Goal: Task Accomplishment & Management: Use online tool/utility

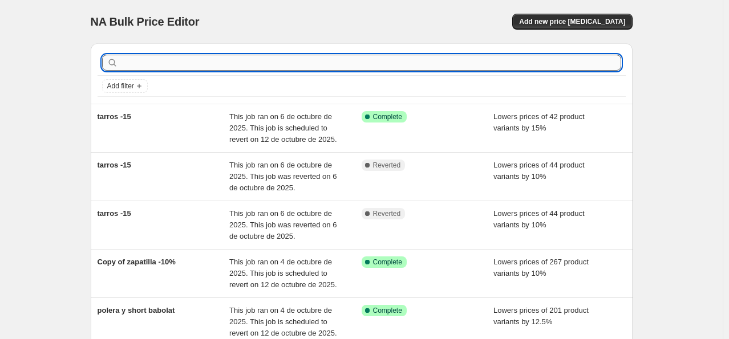
click at [223, 64] on input "text" at bounding box center [370, 63] width 501 height 16
type input "llegado head"
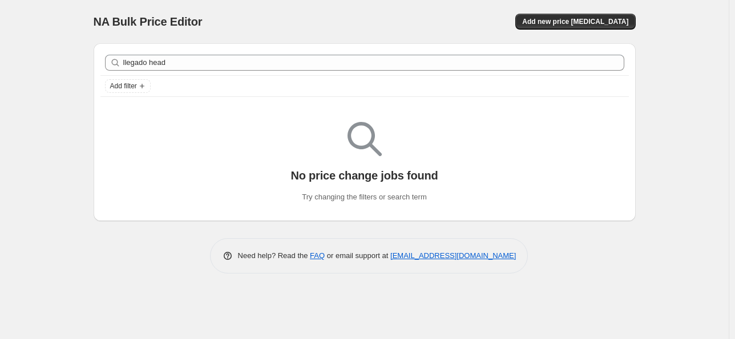
click at [586, 39] on div "NA Bulk Price Editor. This page is ready NA Bulk Price Editor Add new price cha…" at bounding box center [365, 21] width 542 height 43
click at [585, 15] on button "Add new price change job" at bounding box center [575, 22] width 120 height 16
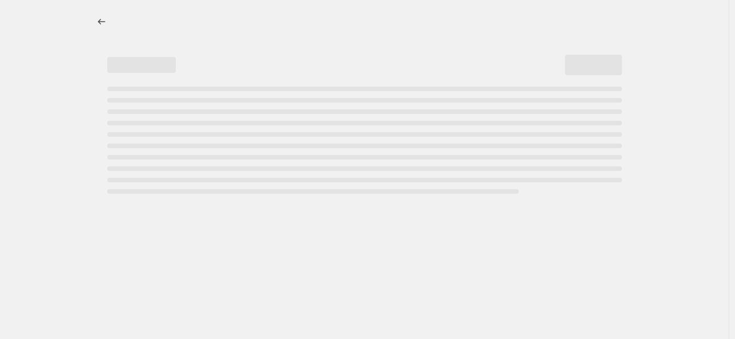
select select "percentage"
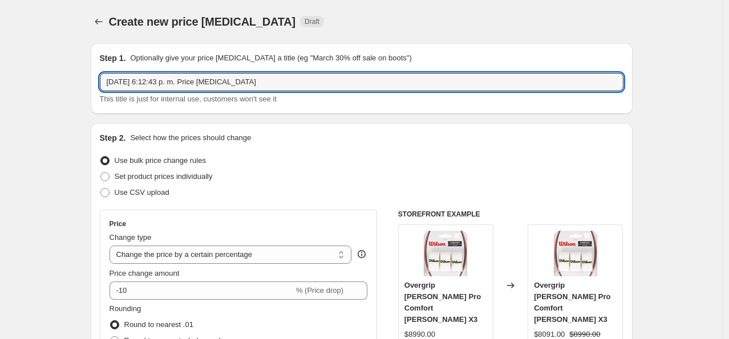
drag, startPoint x: 248, startPoint y: 87, endPoint x: 109, endPoint y: 95, distance: 139.4
click at [109, 95] on div "6 oct 2025, 6:12:43 p. m. Price change job This title is just for internal use,…" at bounding box center [362, 89] width 524 height 32
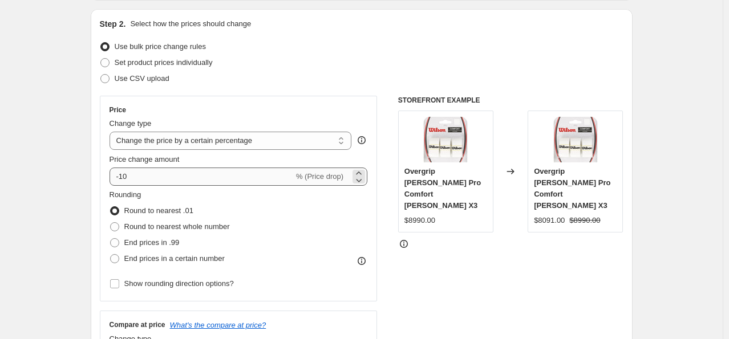
scroll to position [171, 0]
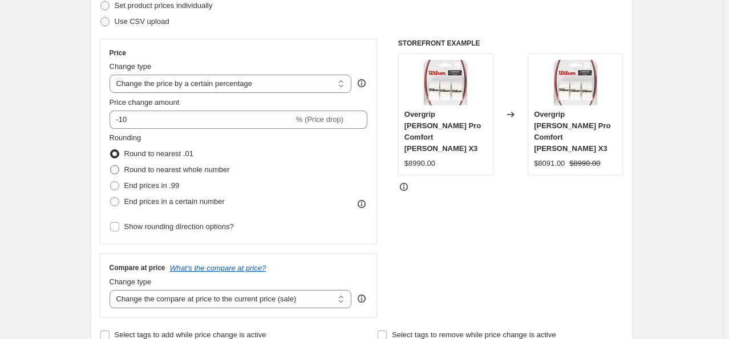
type input "pala head -12.5"
click at [189, 169] on span "Round to nearest whole number" at bounding box center [177, 169] width 106 height 9
click at [111, 166] on input "Round to nearest whole number" at bounding box center [110, 165] width 1 height 1
radio input "true"
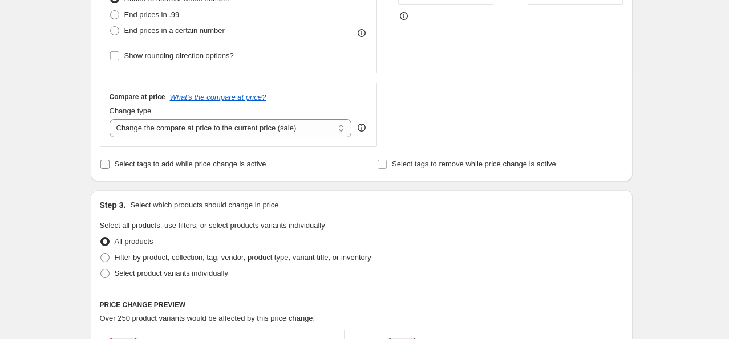
scroll to position [513, 0]
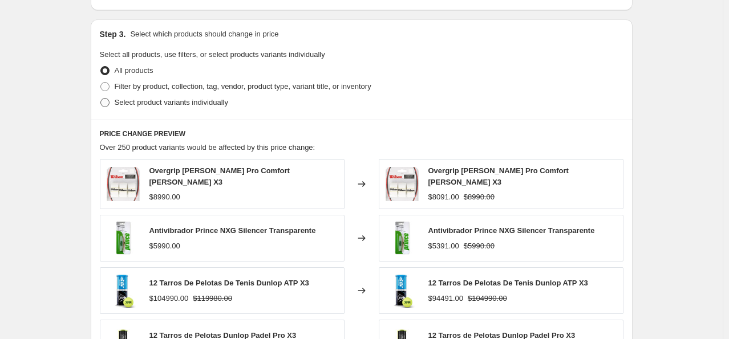
click at [157, 103] on span "Select product variants individually" at bounding box center [172, 102] width 114 height 9
click at [101, 99] on input "Select product variants individually" at bounding box center [100, 98] width 1 height 1
radio input "true"
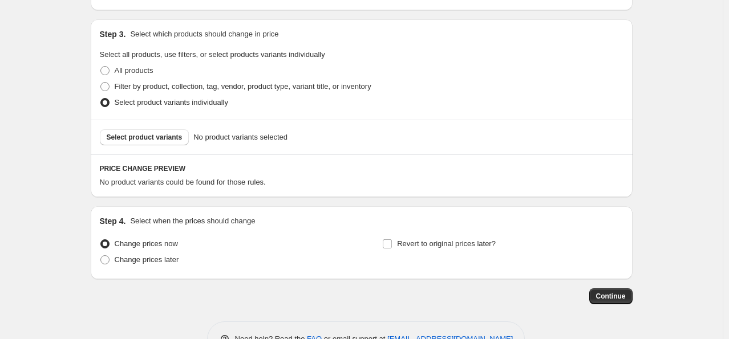
scroll to position [548, 0]
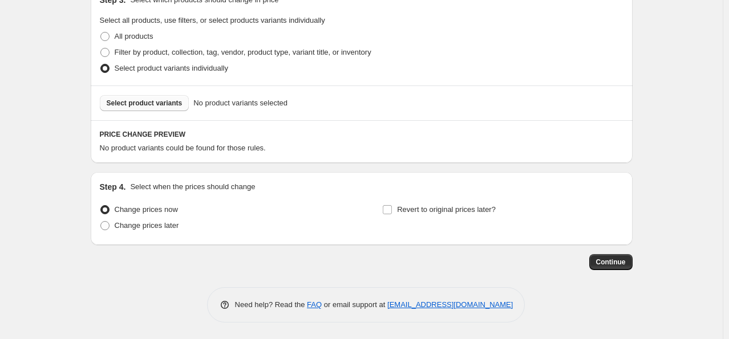
click at [166, 104] on span "Select product variants" at bounding box center [145, 103] width 76 height 9
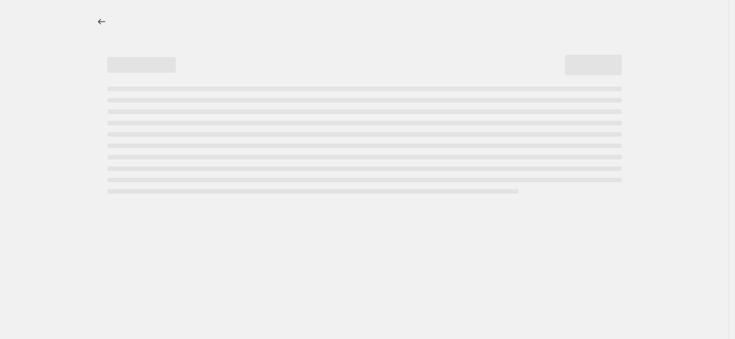
select select "percentage"
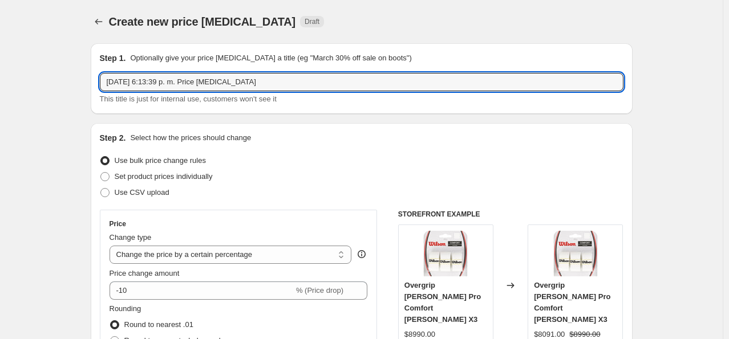
drag, startPoint x: 149, startPoint y: 87, endPoint x: 56, endPoint y: 87, distance: 92.4
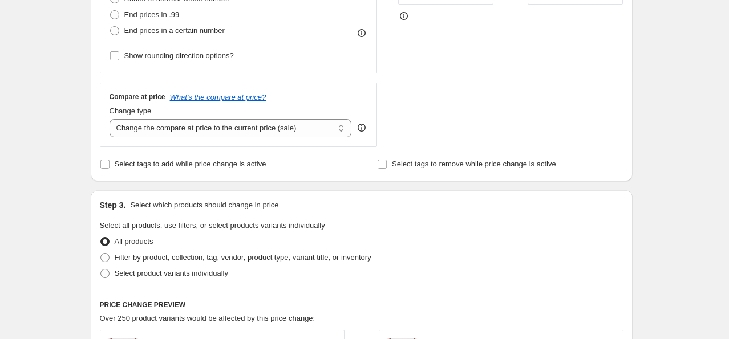
scroll to position [228, 0]
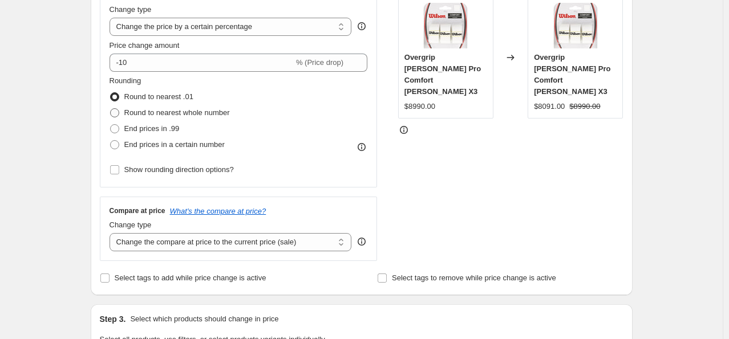
type input "pala head-12.5"
drag, startPoint x: 167, startPoint y: 112, endPoint x: 167, endPoint y: 105, distance: 6.9
click at [167, 112] on span "Round to nearest whole number" at bounding box center [177, 112] width 106 height 9
click at [111, 109] on input "Round to nearest whole number" at bounding box center [110, 108] width 1 height 1
radio input "true"
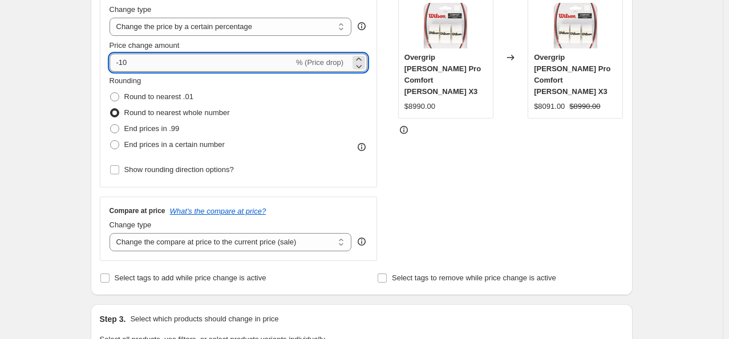
click at [147, 60] on input "-10" at bounding box center [202, 63] width 184 height 18
type input "-12"
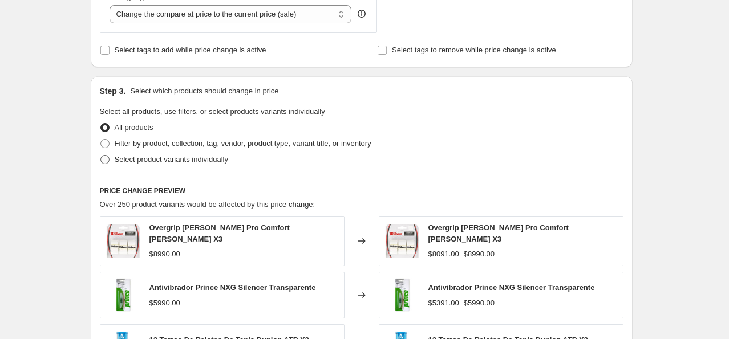
type input "-12.5"
click at [166, 159] on span "Select product variants individually" at bounding box center [172, 159] width 114 height 9
click at [101, 156] on input "Select product variants individually" at bounding box center [100, 155] width 1 height 1
radio input "true"
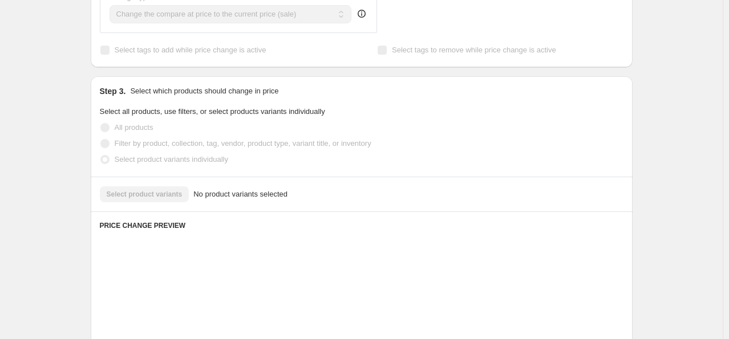
scroll to position [548, 0]
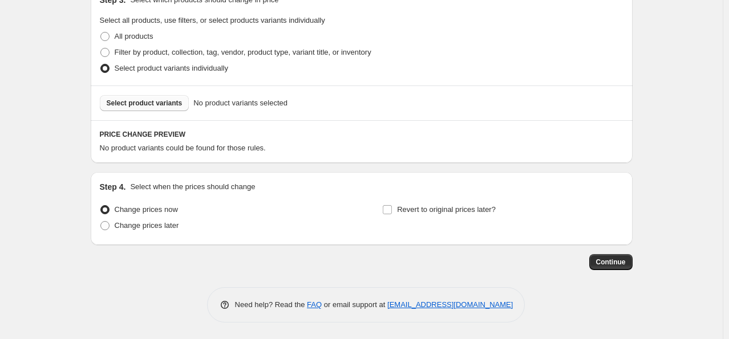
click at [157, 101] on span "Select product variants" at bounding box center [145, 103] width 76 height 9
click at [167, 100] on span "Select product variants" at bounding box center [145, 103] width 76 height 9
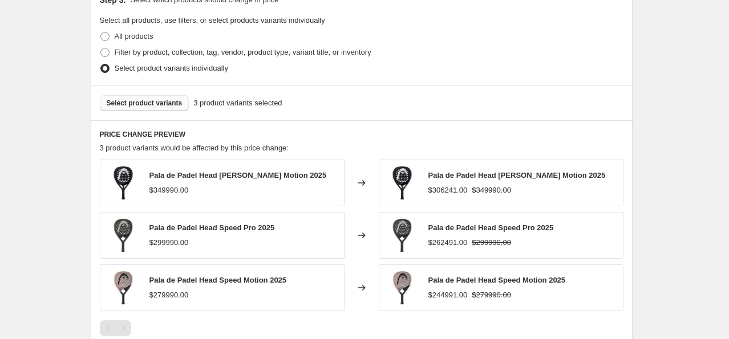
scroll to position [730, 0]
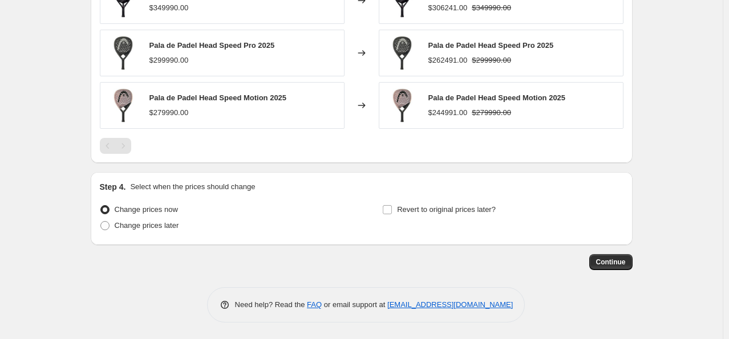
click at [609, 267] on button "Continue" at bounding box center [610, 262] width 43 height 16
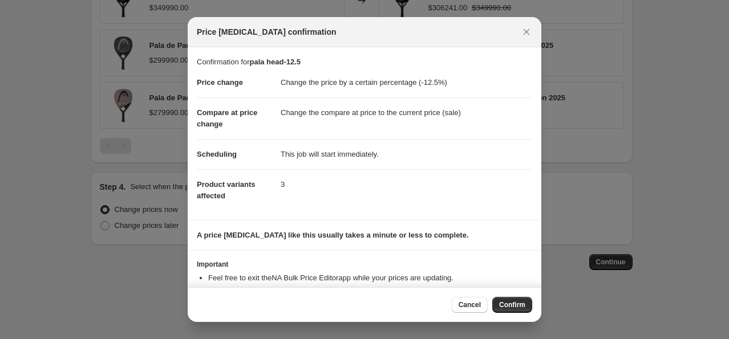
scroll to position [34, 0]
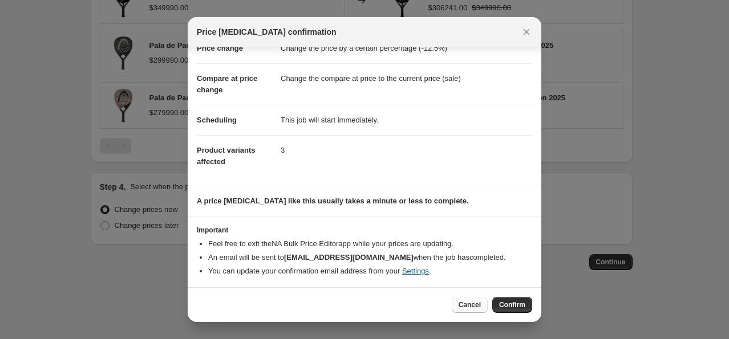
click at [477, 308] on span "Cancel" at bounding box center [470, 305] width 22 height 9
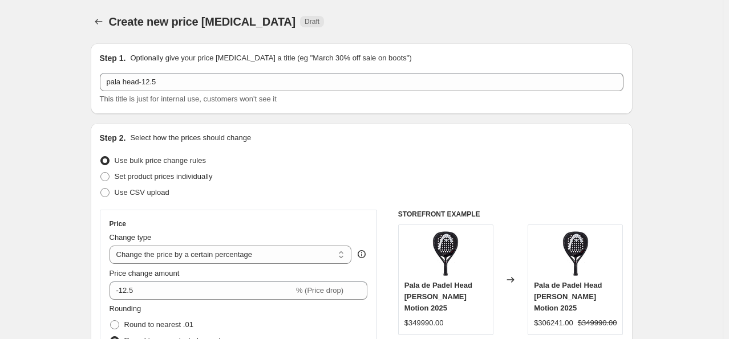
scroll to position [730, 0]
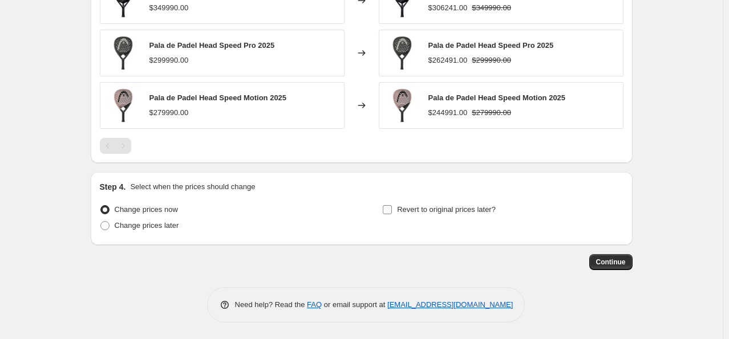
click at [391, 212] on input "Revert to original prices later?" at bounding box center [387, 209] width 9 height 9
checkbox input "true"
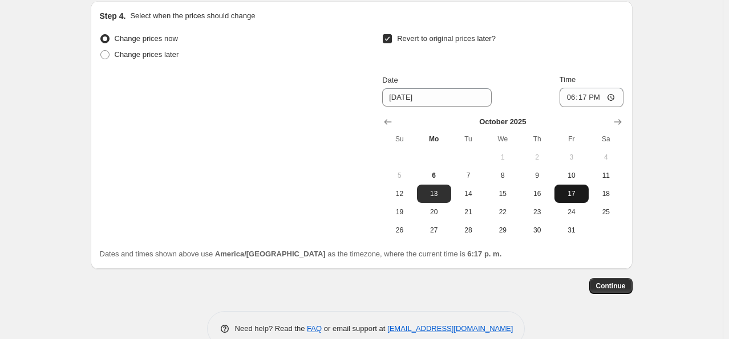
scroll to position [925, 0]
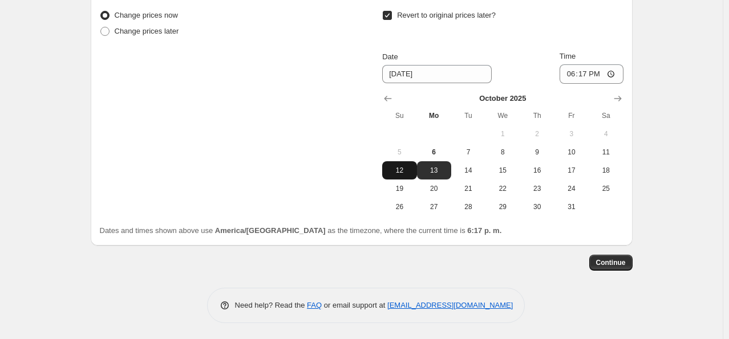
click at [416, 166] on button "12" at bounding box center [399, 170] width 34 height 18
type input "[DATE]"
click at [412, 166] on span "12" at bounding box center [399, 170] width 25 height 9
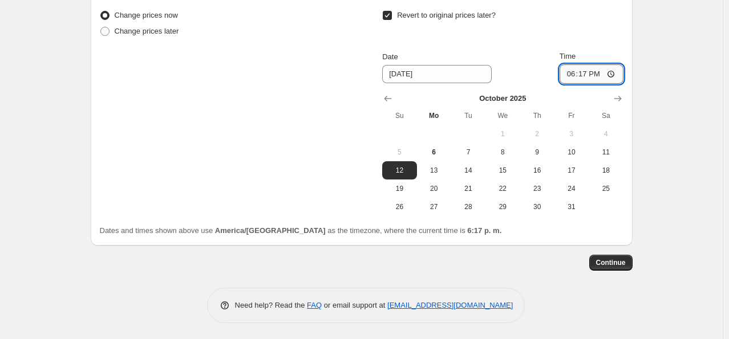
click at [593, 70] on input "18:17" at bounding box center [592, 73] width 64 height 19
type input "23:59"
click at [612, 258] on span "Continue" at bounding box center [611, 262] width 30 height 9
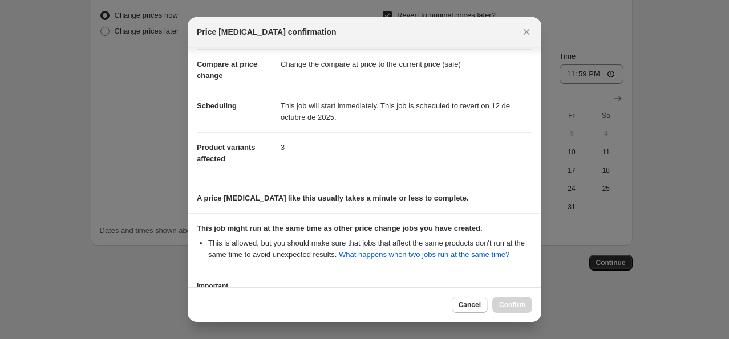
scroll to position [151, 0]
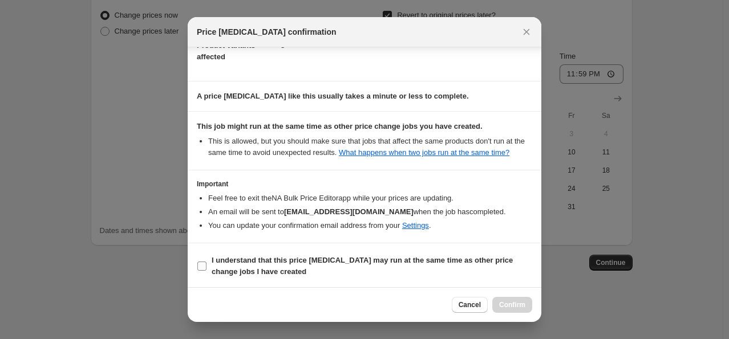
click at [254, 257] on b "I understand that this price [MEDICAL_DATA] may run at the same time as other p…" at bounding box center [362, 266] width 301 height 20
click at [207, 262] on input "I understand that this price [MEDICAL_DATA] may run at the same time as other p…" at bounding box center [201, 266] width 9 height 9
checkbox input "true"
click at [531, 305] on div "Cancel Confirm" at bounding box center [365, 305] width 354 height 35
click at [525, 305] on button "Confirm" at bounding box center [512, 305] width 40 height 16
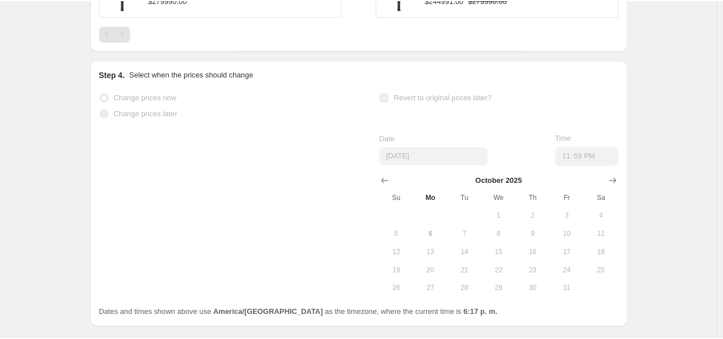
scroll to position [954, 0]
